Goal: Task Accomplishment & Management: Manage account settings

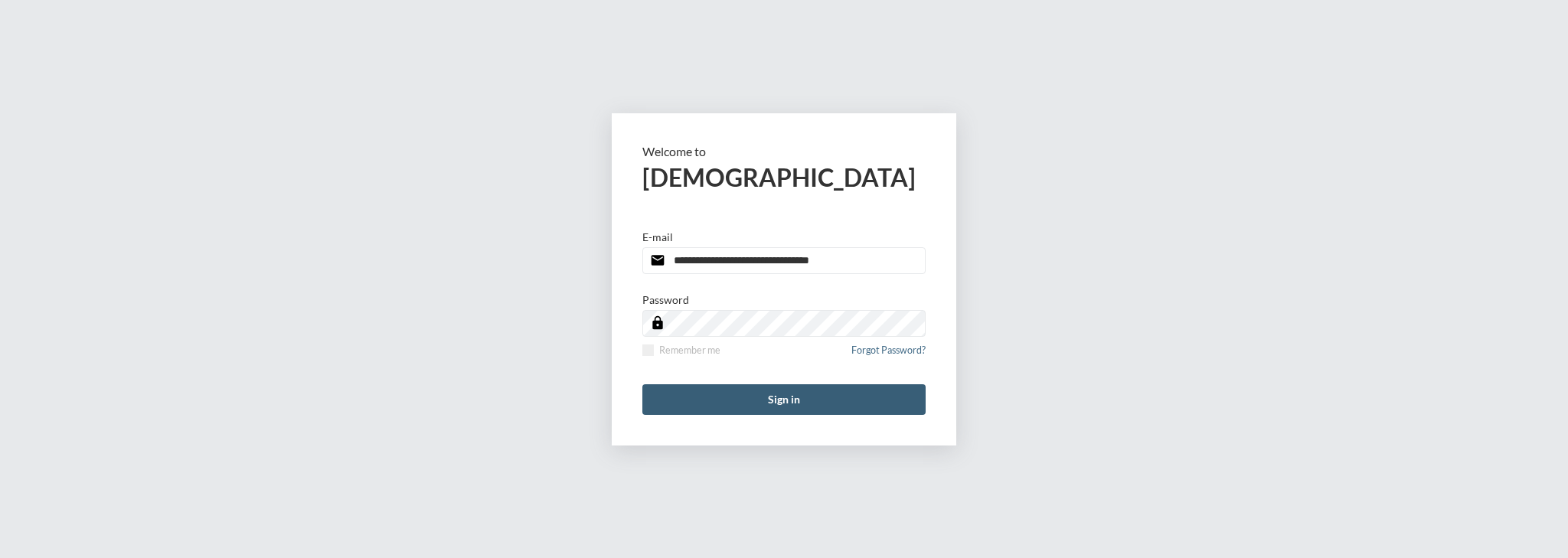
click at [677, 396] on button "Sign in" at bounding box center [784, 400] width 283 height 31
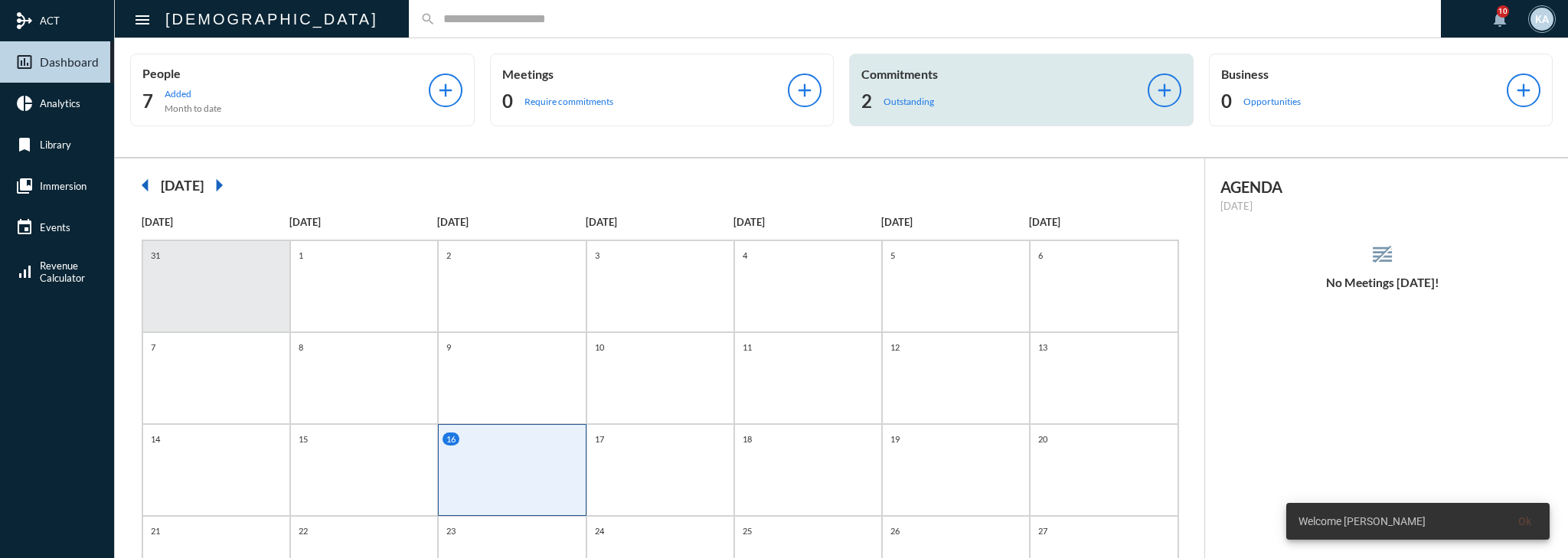
click at [1001, 79] on p "Commitments" at bounding box center [1005, 74] width 286 height 15
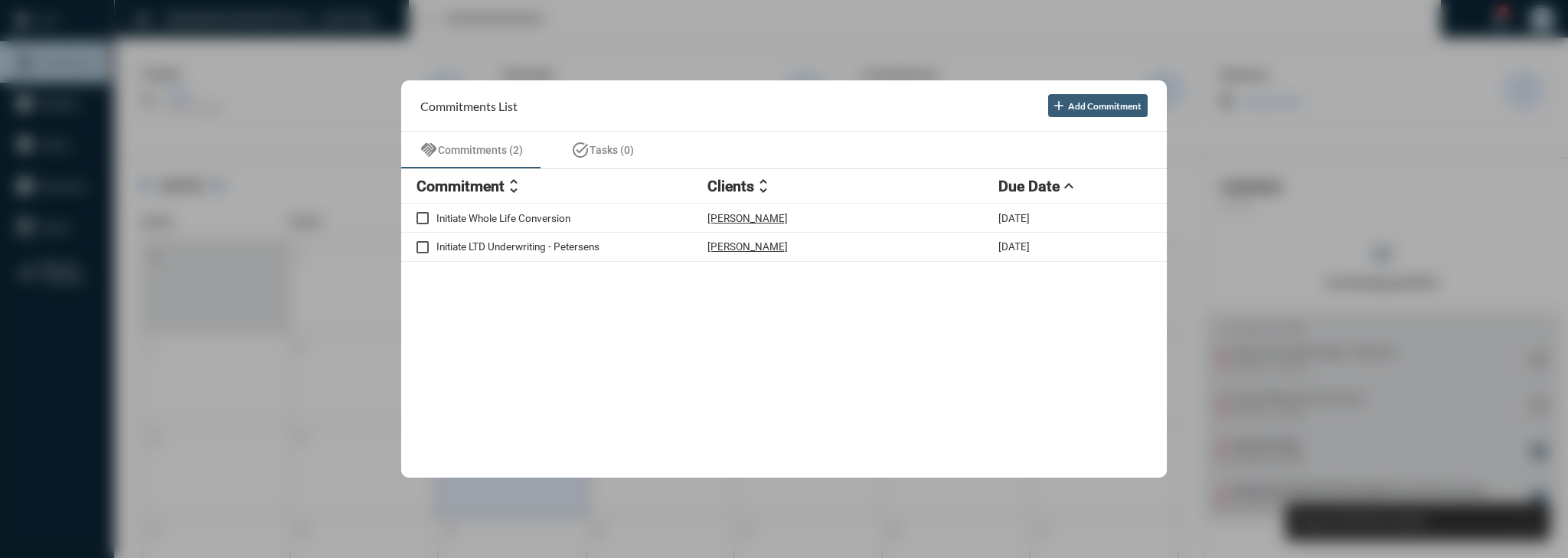
click at [1248, 182] on div at bounding box center [784, 279] width 1568 height 558
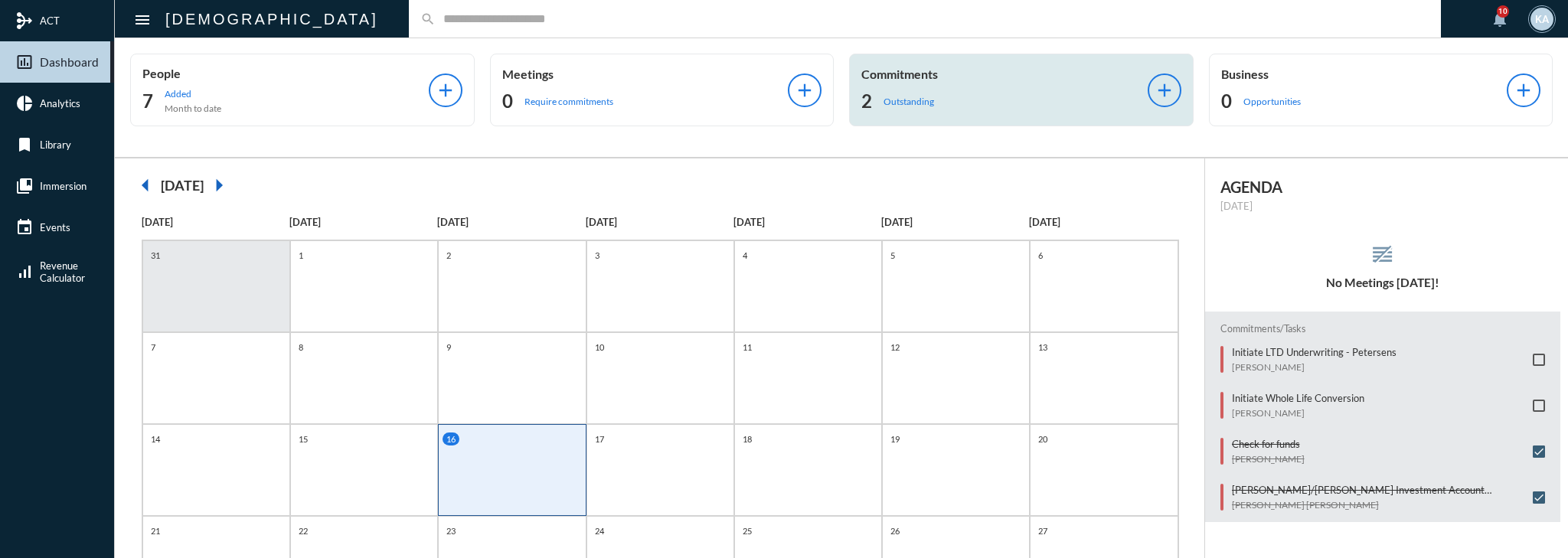
click at [910, 75] on p "Commitments" at bounding box center [1005, 74] width 286 height 15
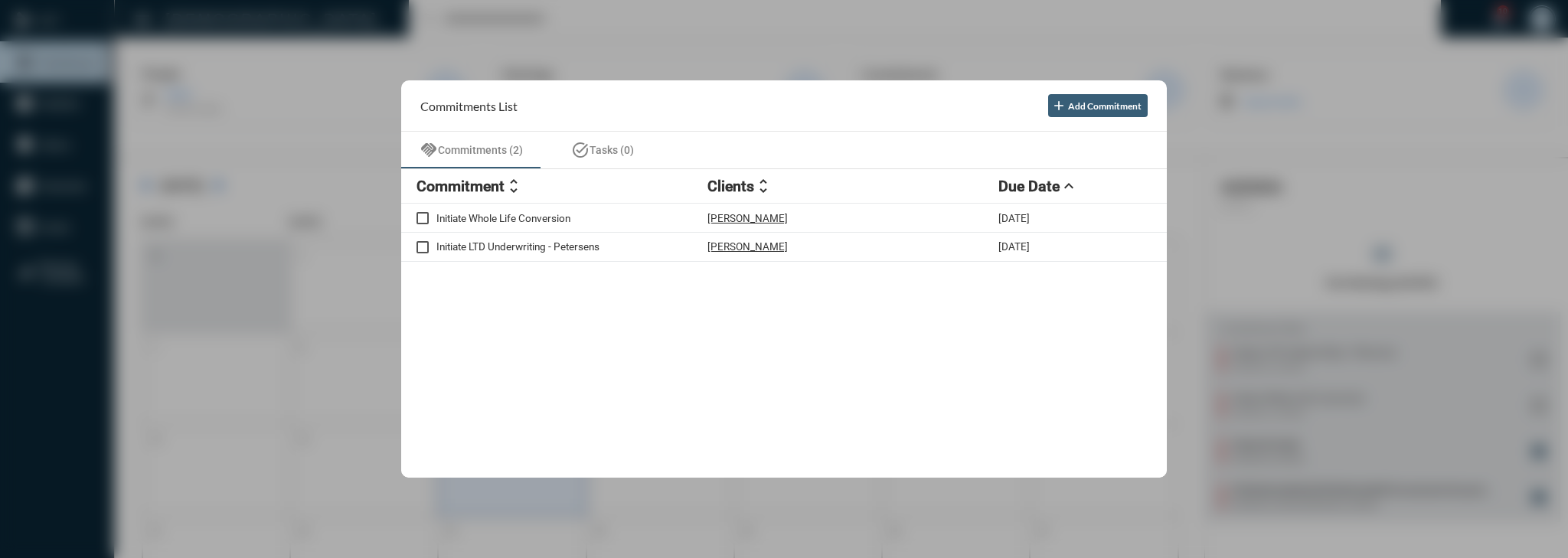
click at [1440, 128] on div at bounding box center [784, 279] width 1568 height 558
